Goal: Task Accomplishment & Management: Use online tool/utility

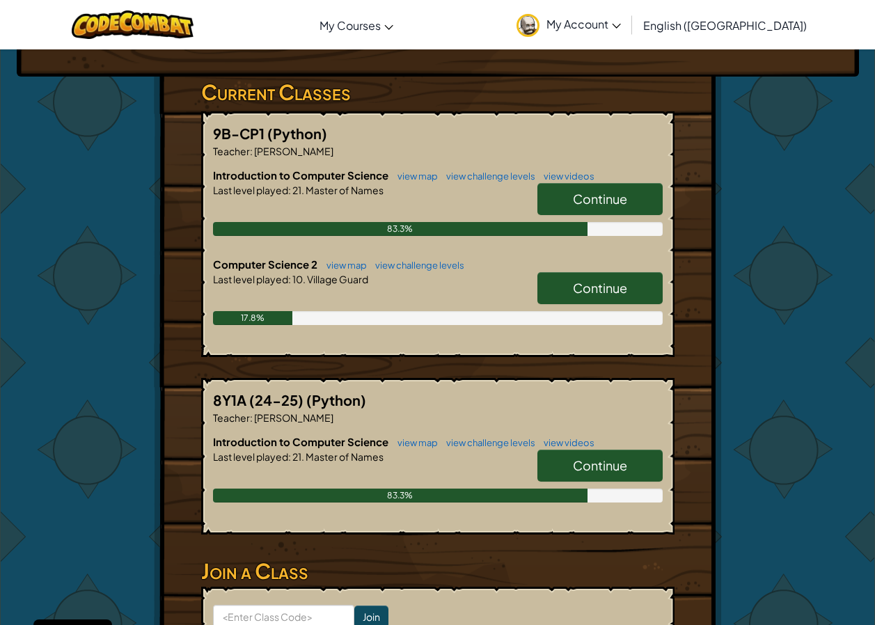
scroll to position [139, 0]
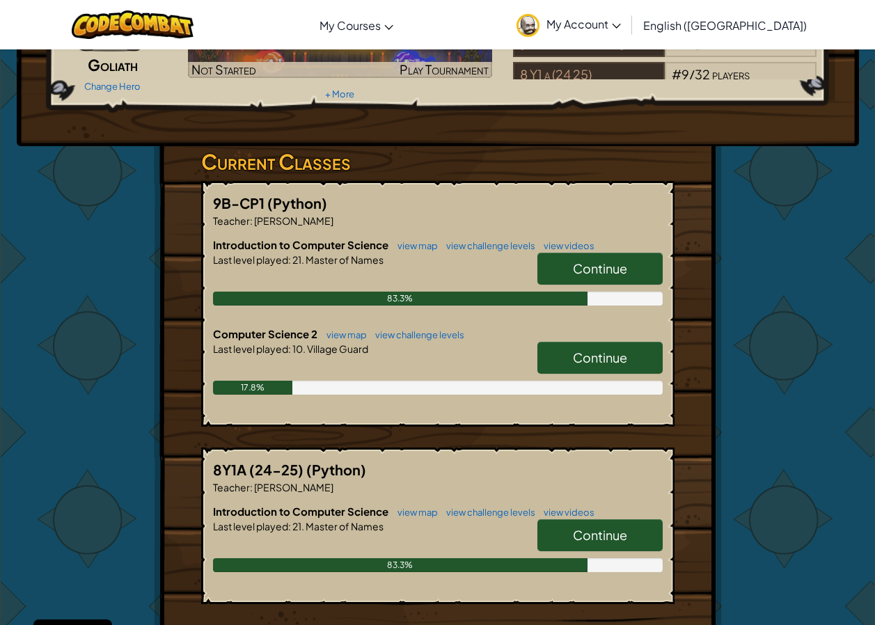
drag, startPoint x: 483, startPoint y: 395, endPoint x: 604, endPoint y: 383, distance: 121.7
click at [388, 444] on div "Current Classes 9B-CP1 (Python) Teacher : [PERSON_NAME] Introduction to Compute…" at bounding box center [437, 383] width 473 height 475
click at [622, 367] on link "Continue" at bounding box center [599, 358] width 125 height 32
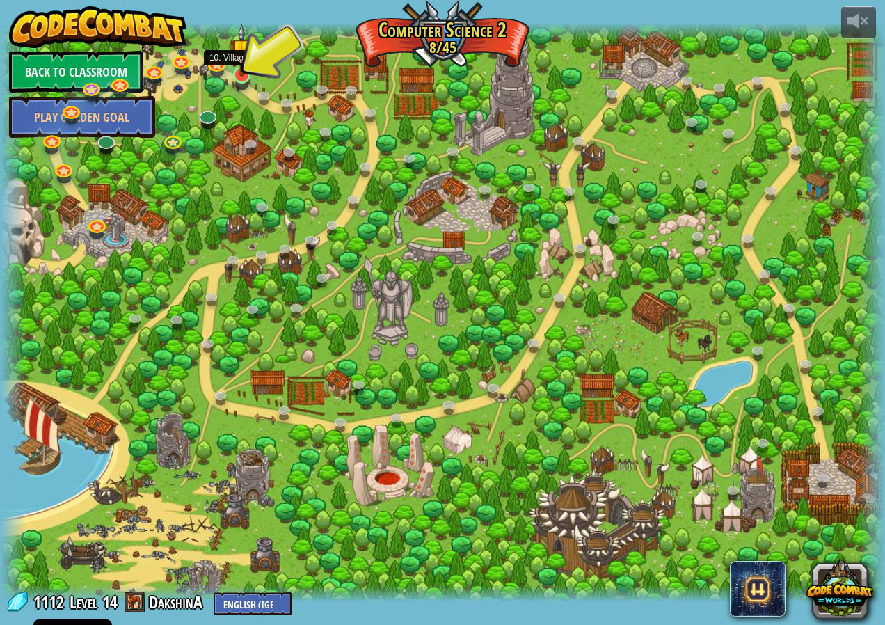
click at [244, 66] on img at bounding box center [241, 50] width 23 height 53
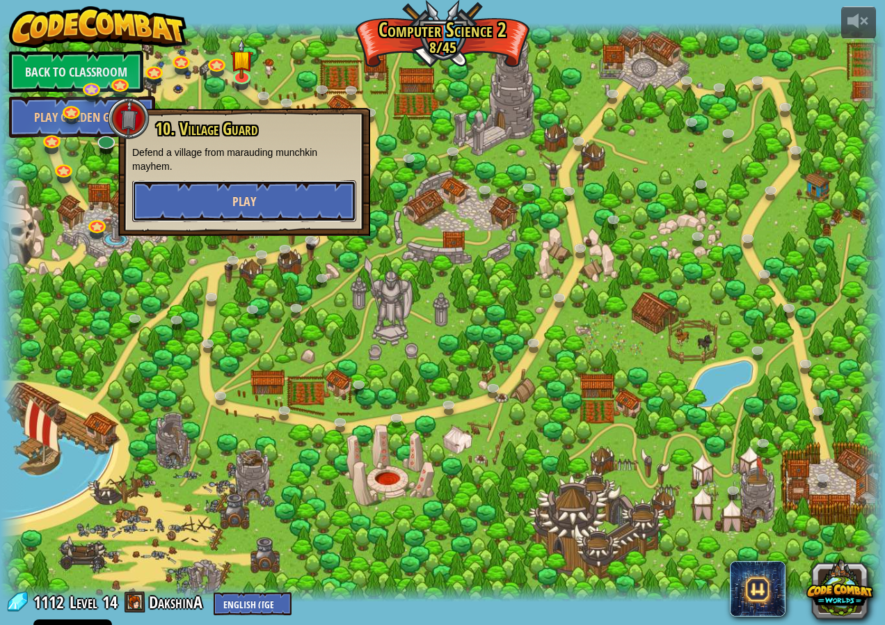
click at [269, 196] on button "Play" at bounding box center [244, 201] width 224 height 42
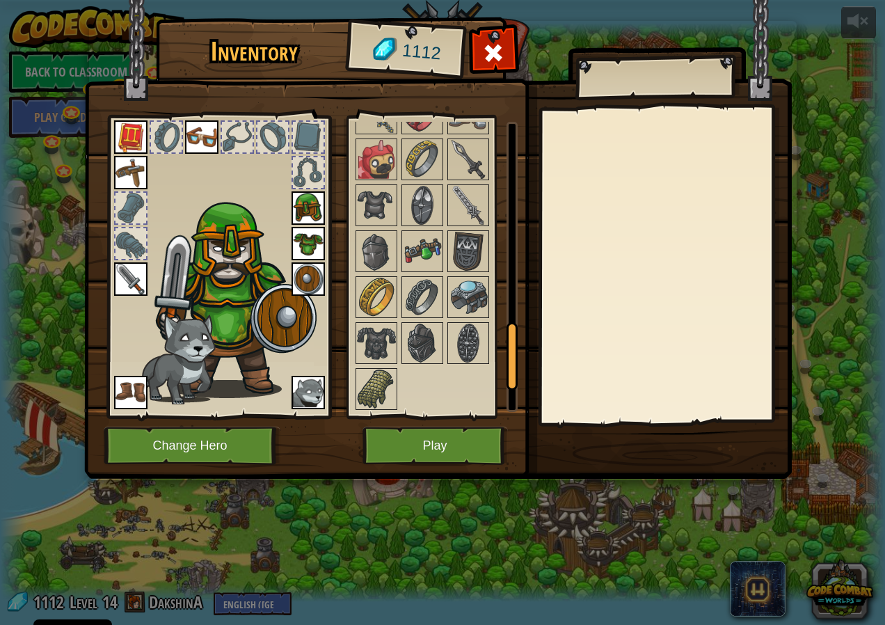
scroll to position [638, 0]
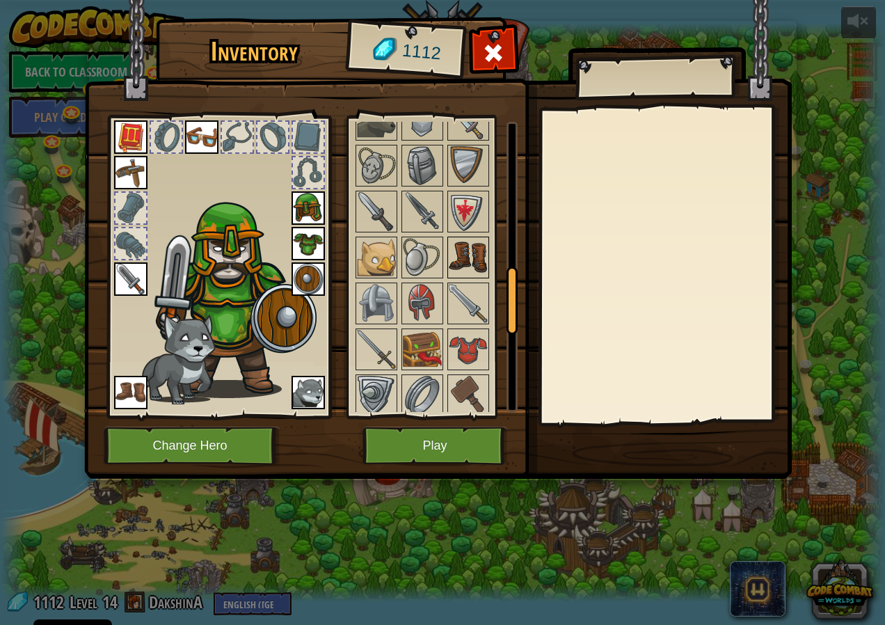
click at [450, 273] on img at bounding box center [468, 257] width 39 height 39
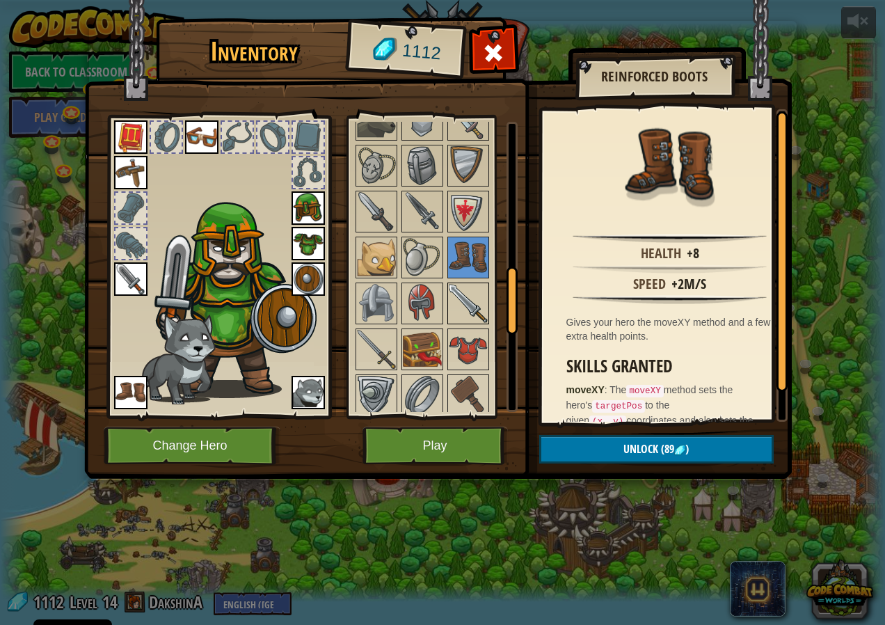
click at [451, 298] on img at bounding box center [468, 303] width 39 height 39
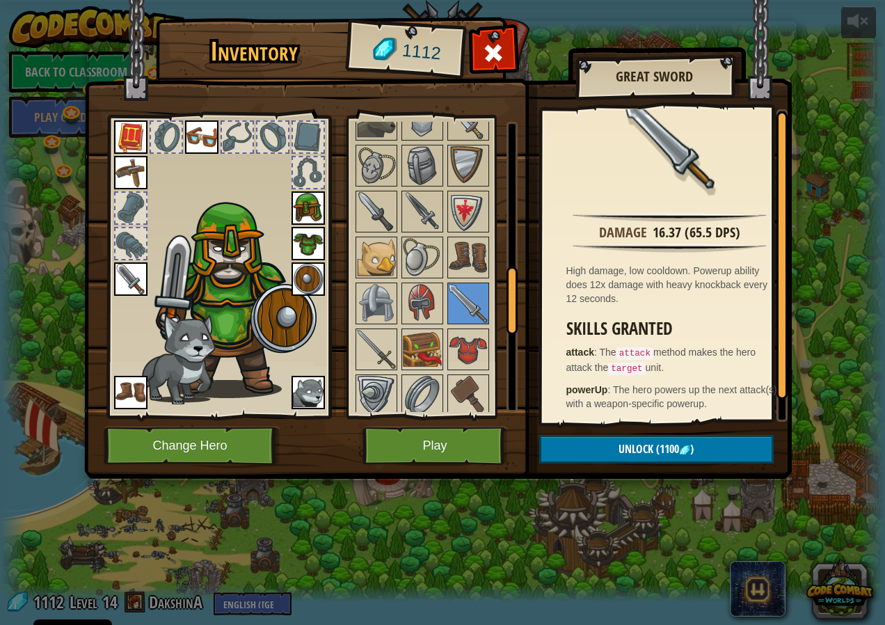
scroll to position [0, 0]
